Goal: Navigation & Orientation: Find specific page/section

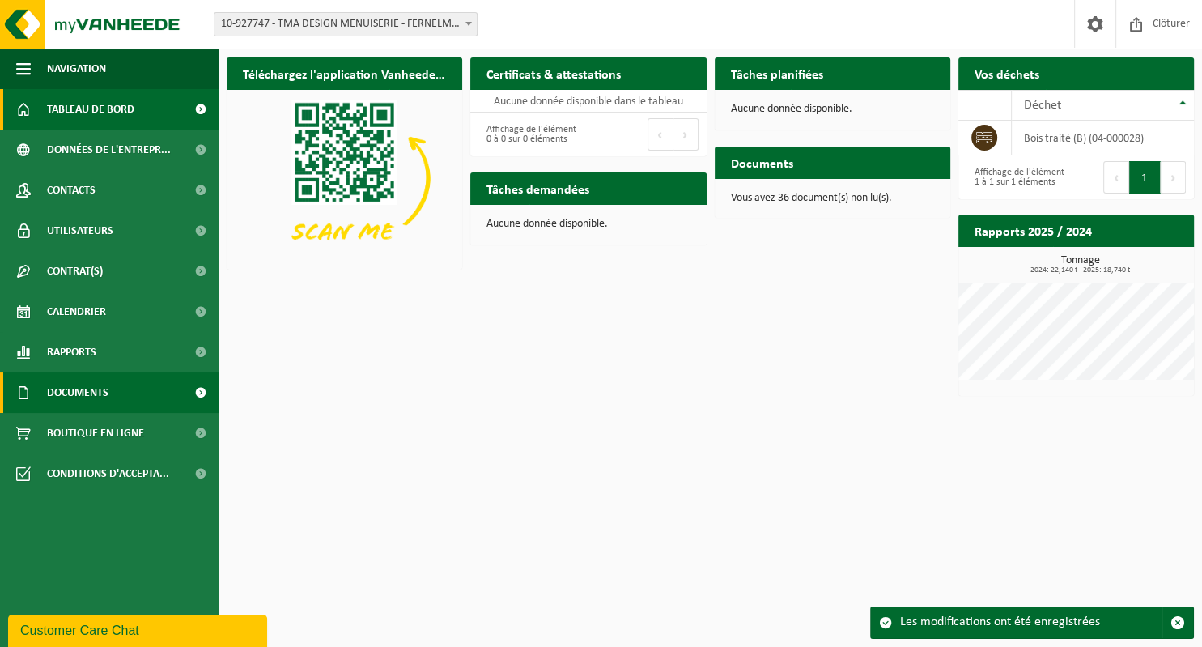
click at [102, 390] on span "Documents" at bounding box center [77, 392] width 61 height 40
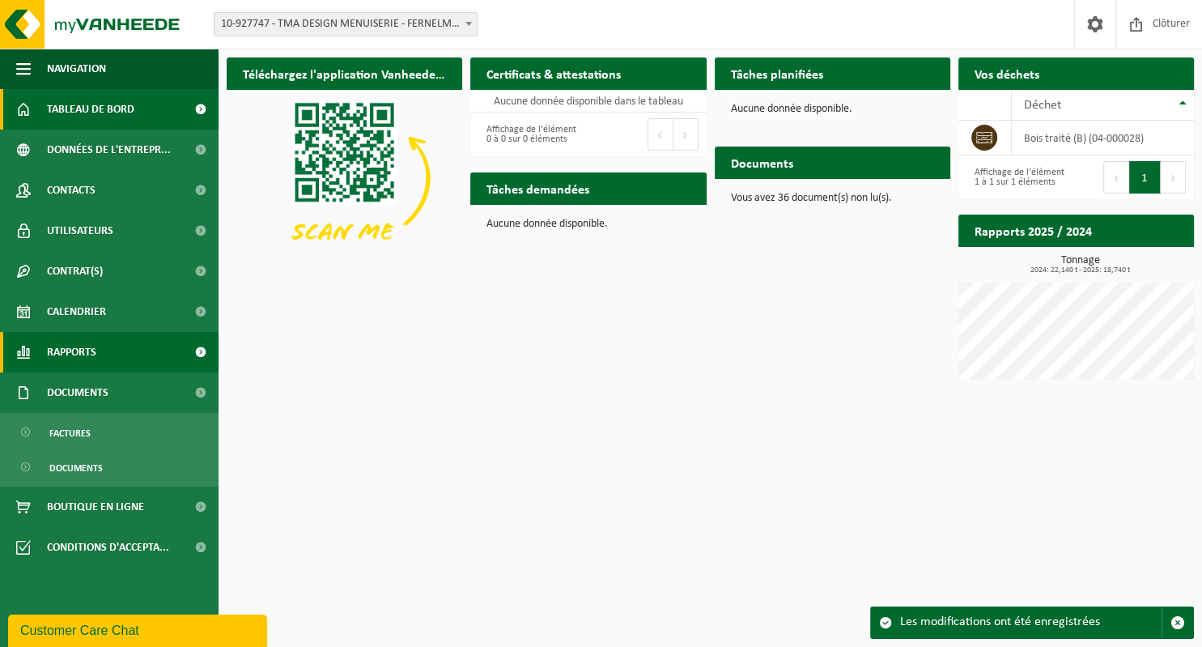
click at [108, 348] on link "Rapports" at bounding box center [109, 352] width 218 height 40
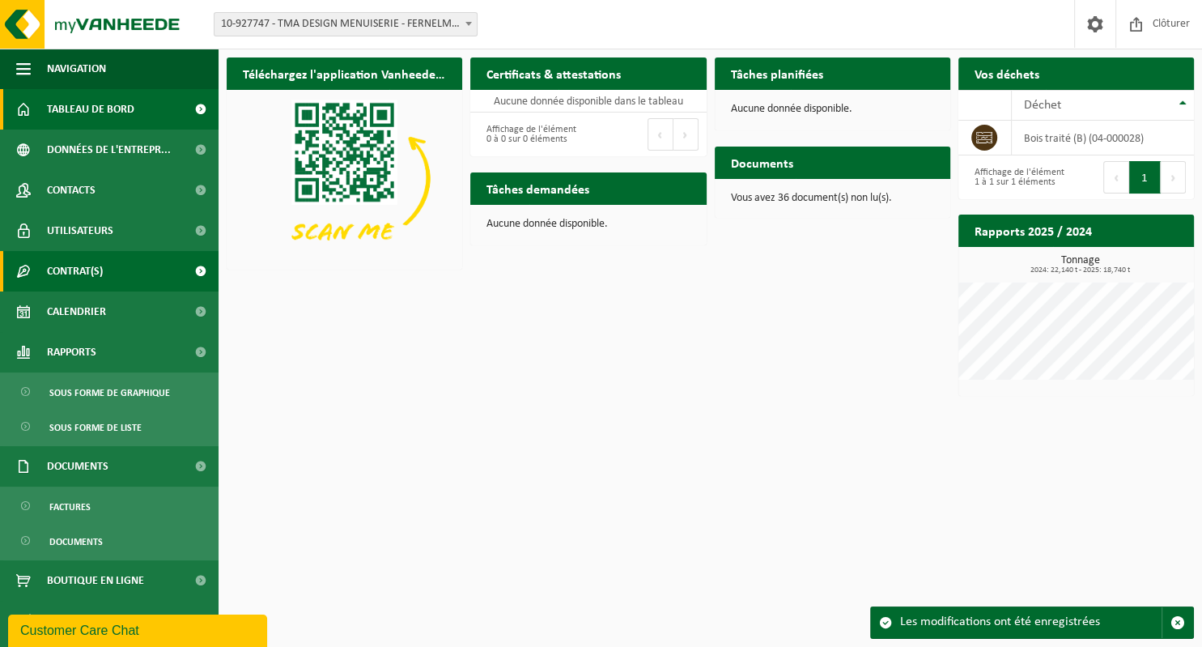
click at [108, 270] on link "Contrat(s)" at bounding box center [109, 271] width 218 height 40
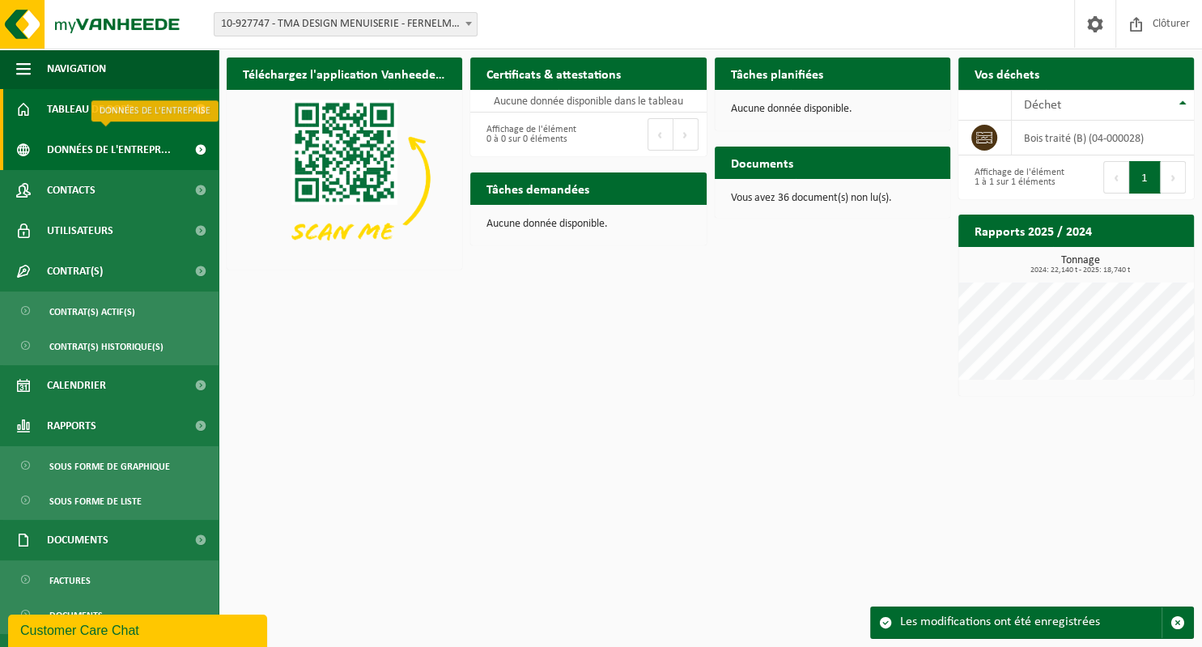
click at [77, 159] on span "Données de l'entrepr..." at bounding box center [109, 149] width 124 height 40
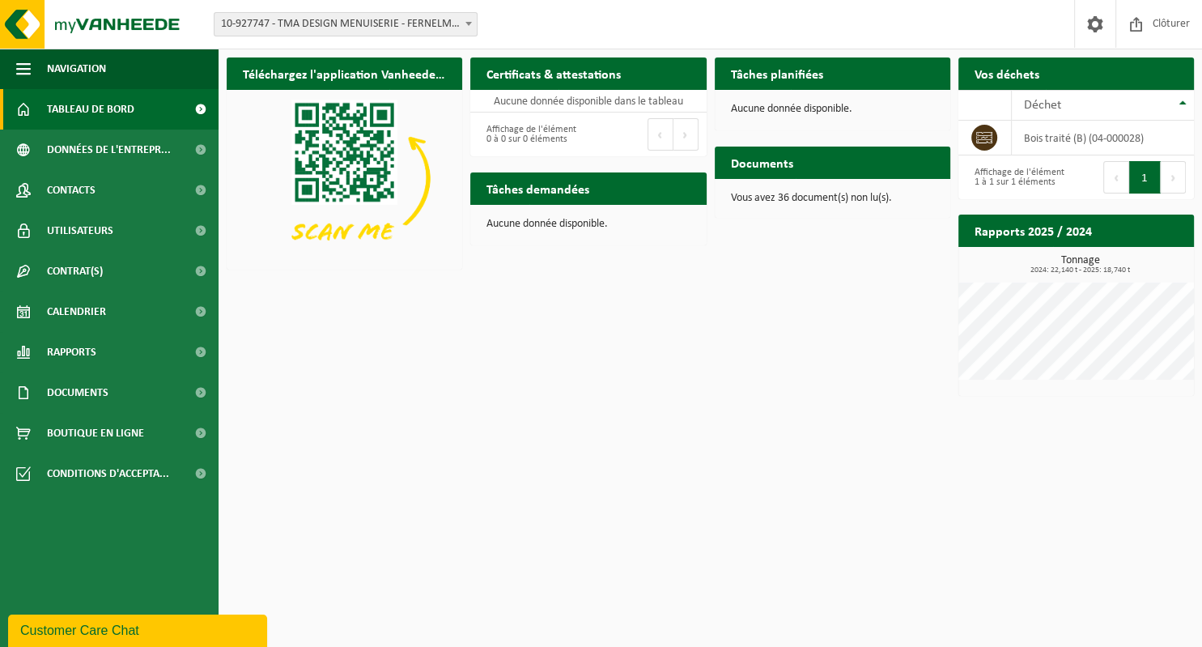
click at [808, 195] on p "Vous avez 36 document(s) non lu(s)." at bounding box center [832, 198] width 203 height 11
click at [121, 395] on link "Documents" at bounding box center [109, 392] width 218 height 40
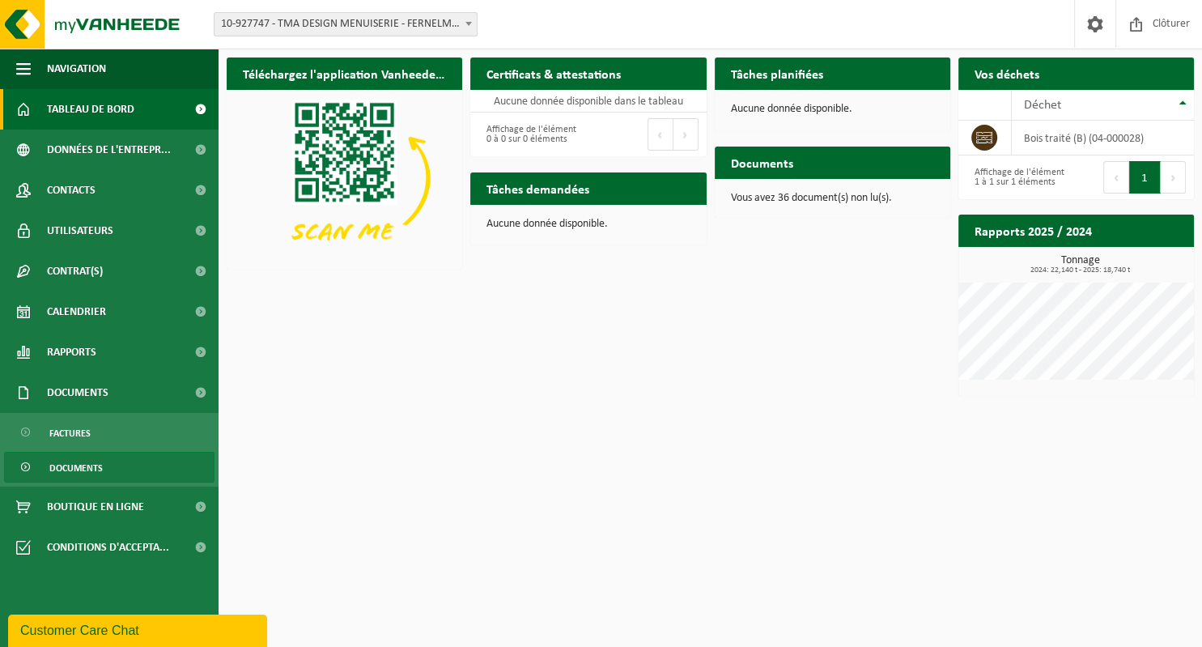
click at [115, 471] on link "Documents" at bounding box center [109, 467] width 210 height 31
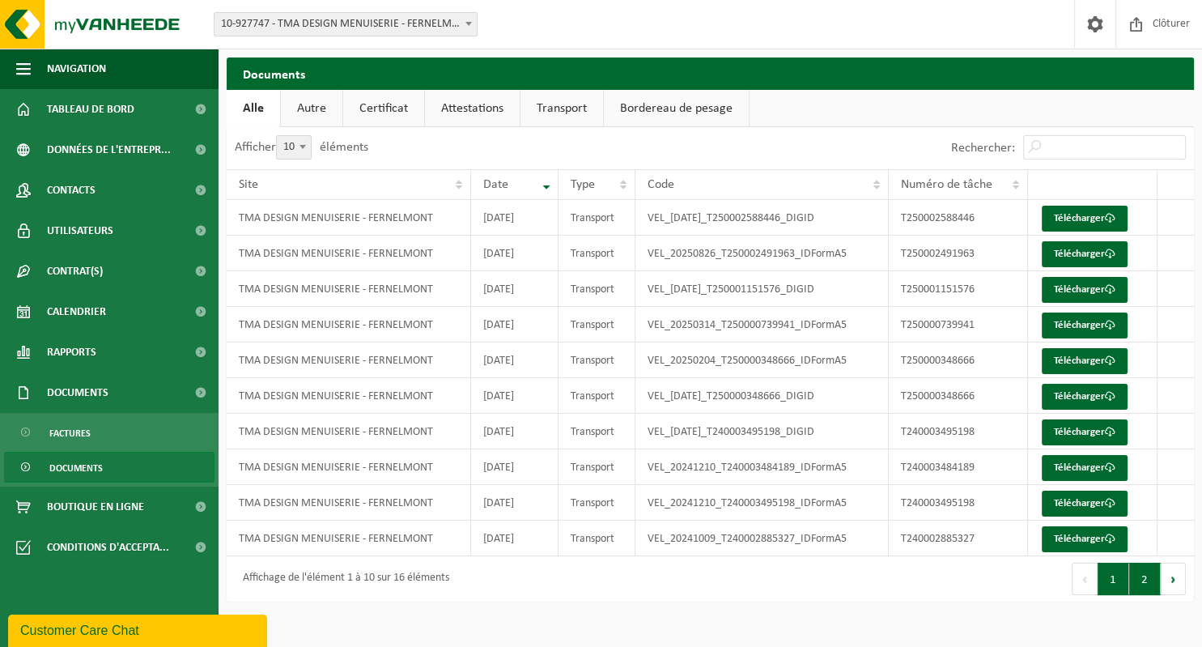
click at [1152, 584] on button "2" at bounding box center [1145, 578] width 32 height 32
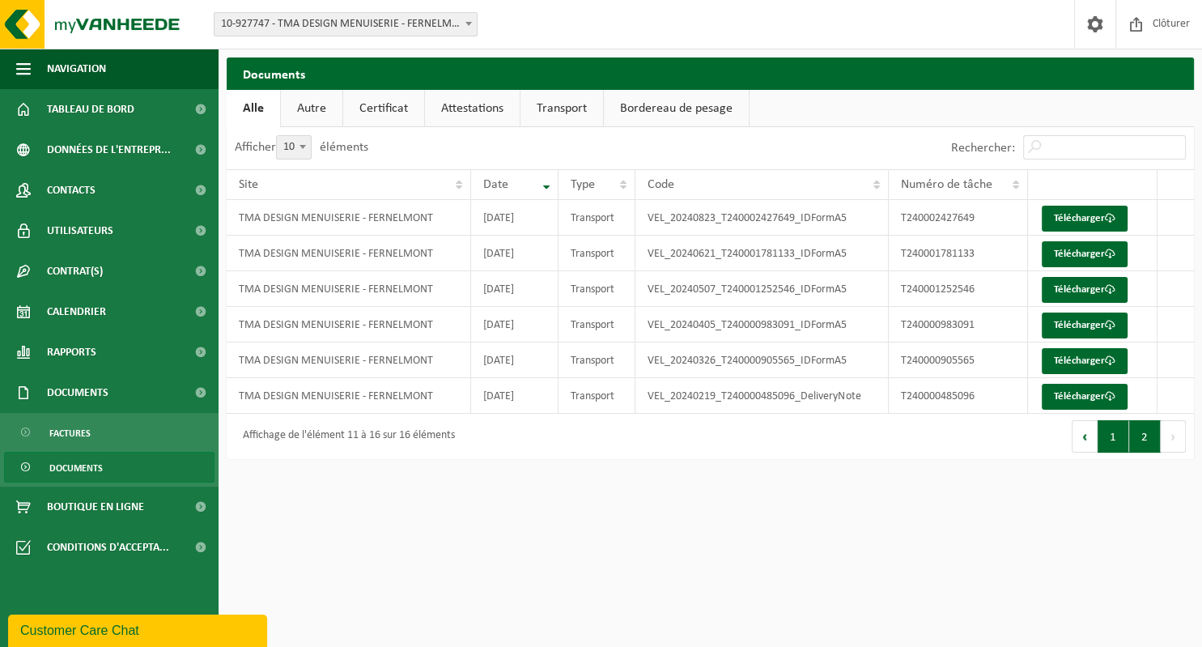
click at [1113, 439] on button "1" at bounding box center [1113, 436] width 32 height 32
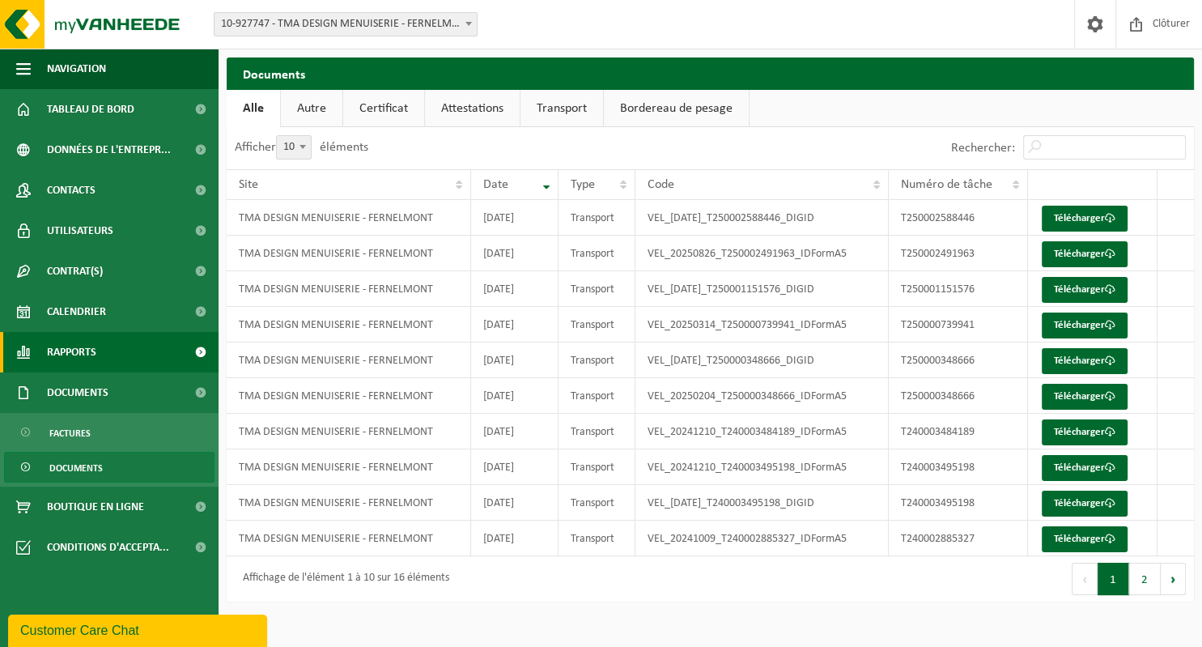
click at [100, 348] on link "Rapports" at bounding box center [109, 352] width 218 height 40
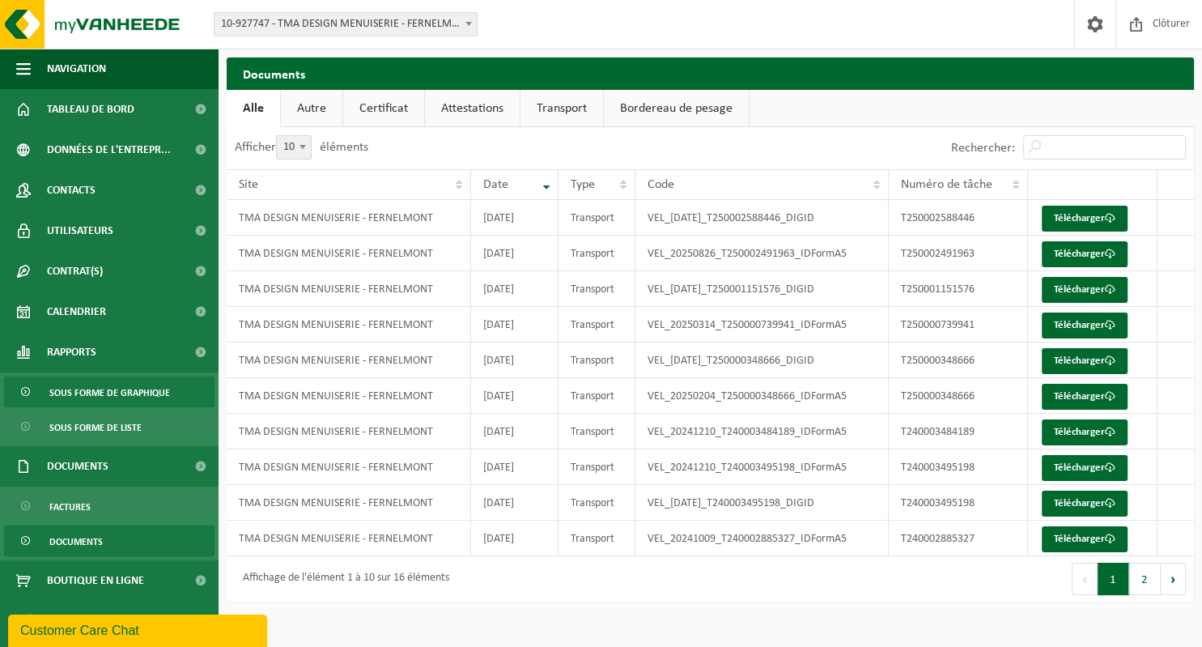
click at [142, 388] on span "Sous forme de graphique" at bounding box center [109, 392] width 121 height 31
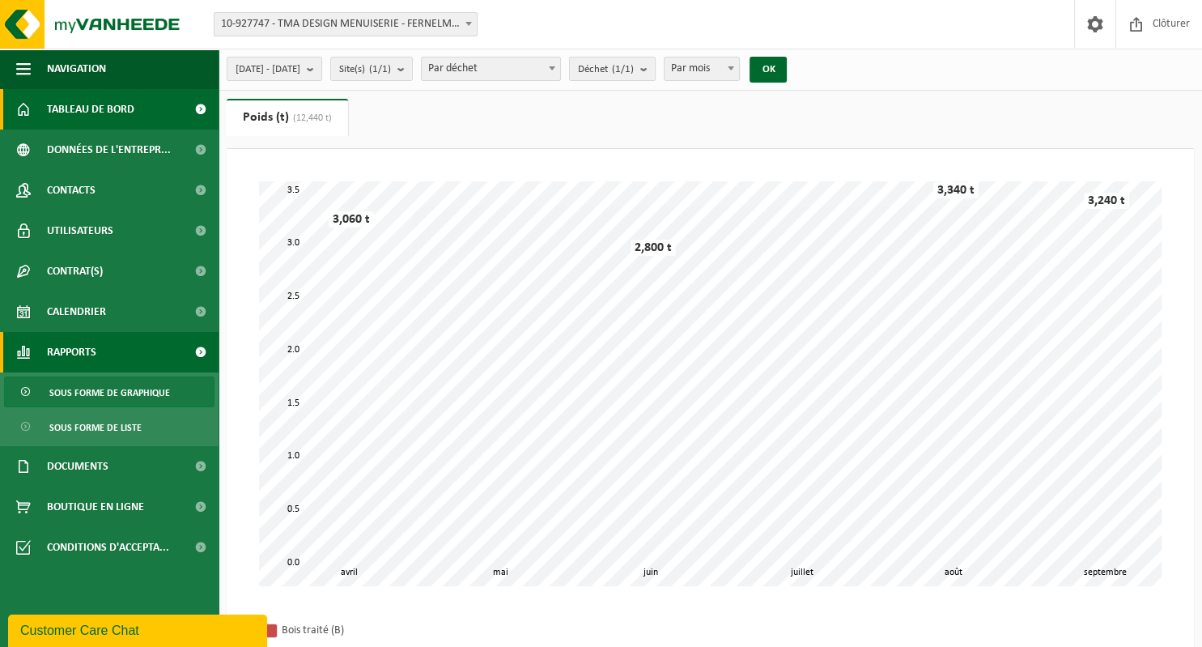
click at [170, 108] on link "Tableau de bord" at bounding box center [109, 109] width 218 height 40
